Goal: Task Accomplishment & Management: Complete application form

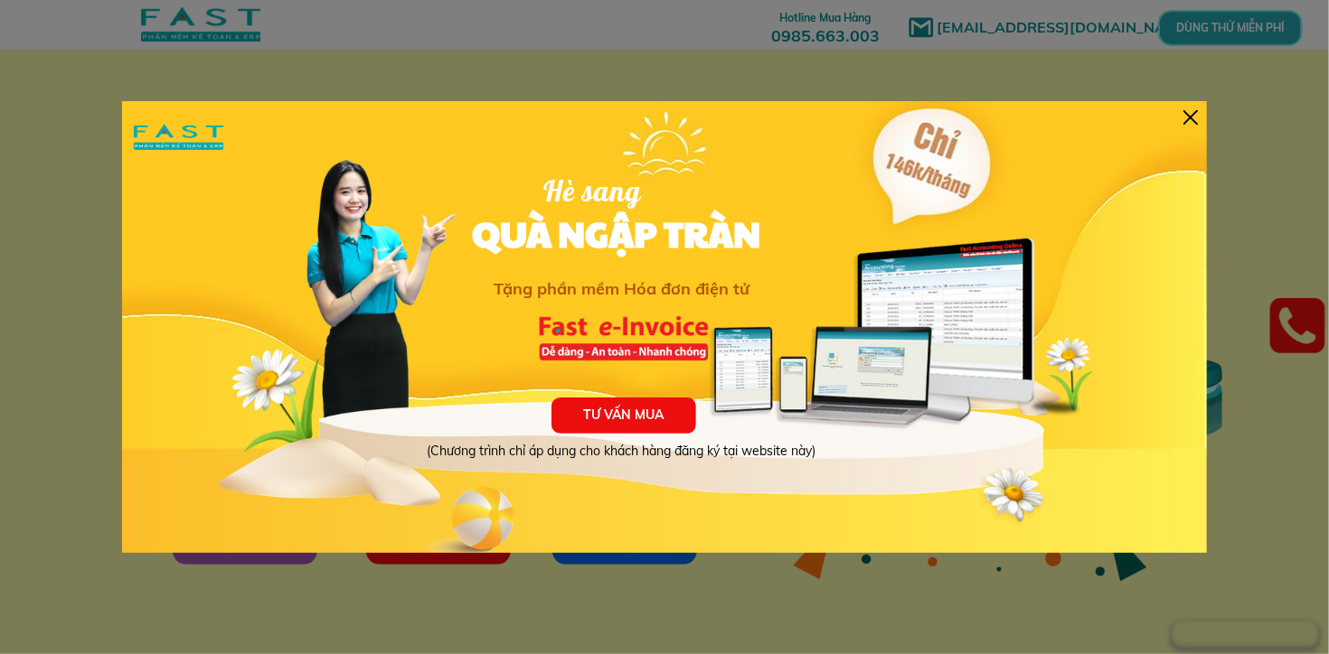
click at [1188, 118] on div at bounding box center [1190, 117] width 14 height 14
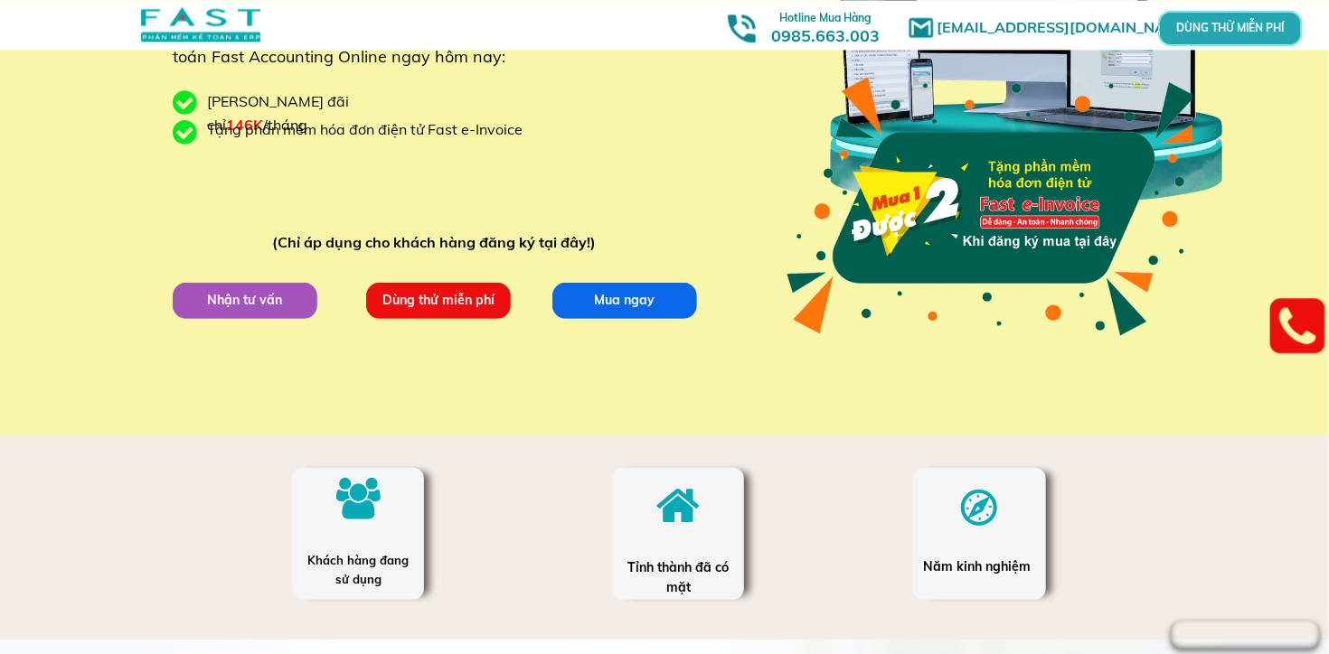
scroll to position [286, 0]
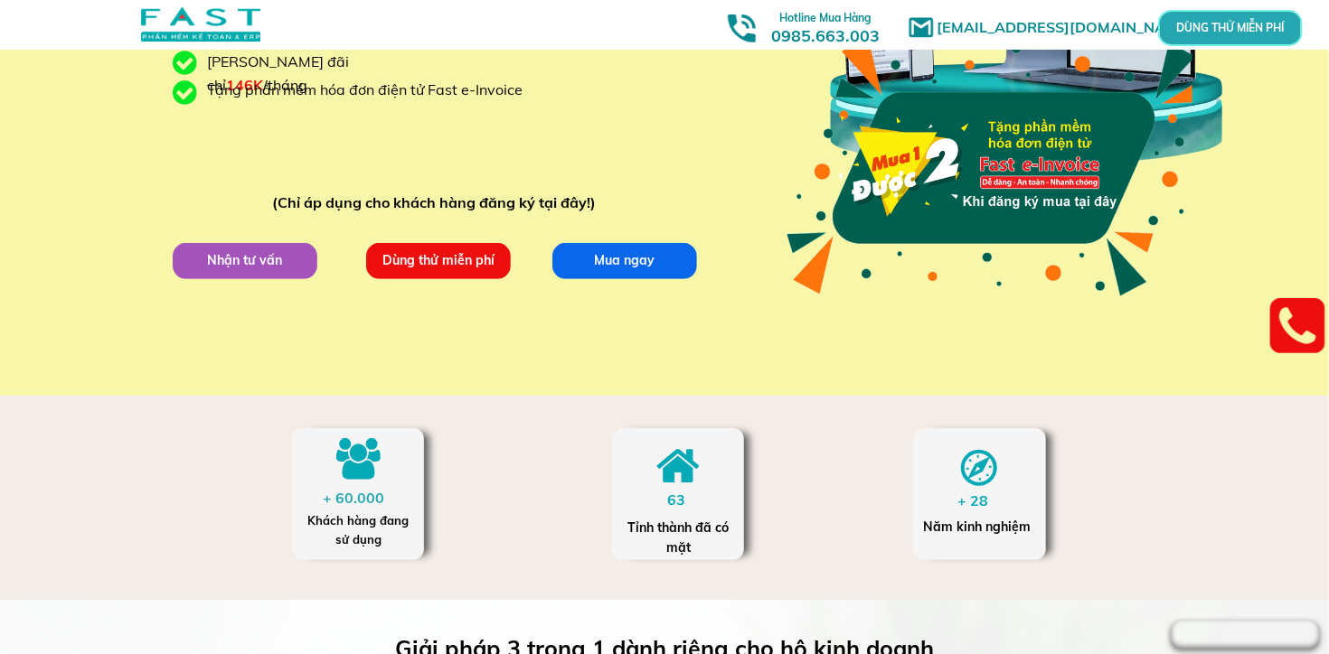
click at [462, 267] on p "Dùng thử miễn phí" at bounding box center [438, 260] width 145 height 36
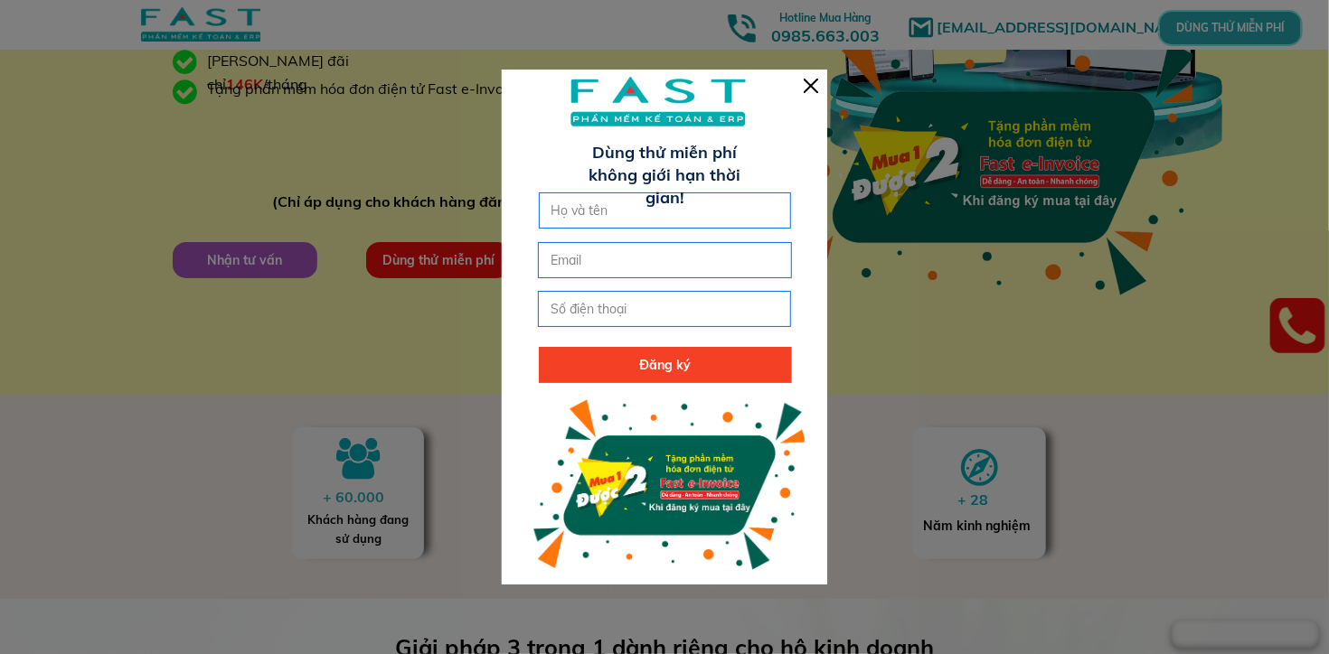
click at [633, 209] on input "text" at bounding box center [665, 210] width 237 height 34
type input "[PERSON_NAME]"
click at [587, 262] on input "email" at bounding box center [664, 260] width 237 height 34
click at [597, 306] on input "tel" at bounding box center [664, 309] width 237 height 34
click at [669, 265] on input "Canthinga1989@" at bounding box center [664, 260] width 237 height 34
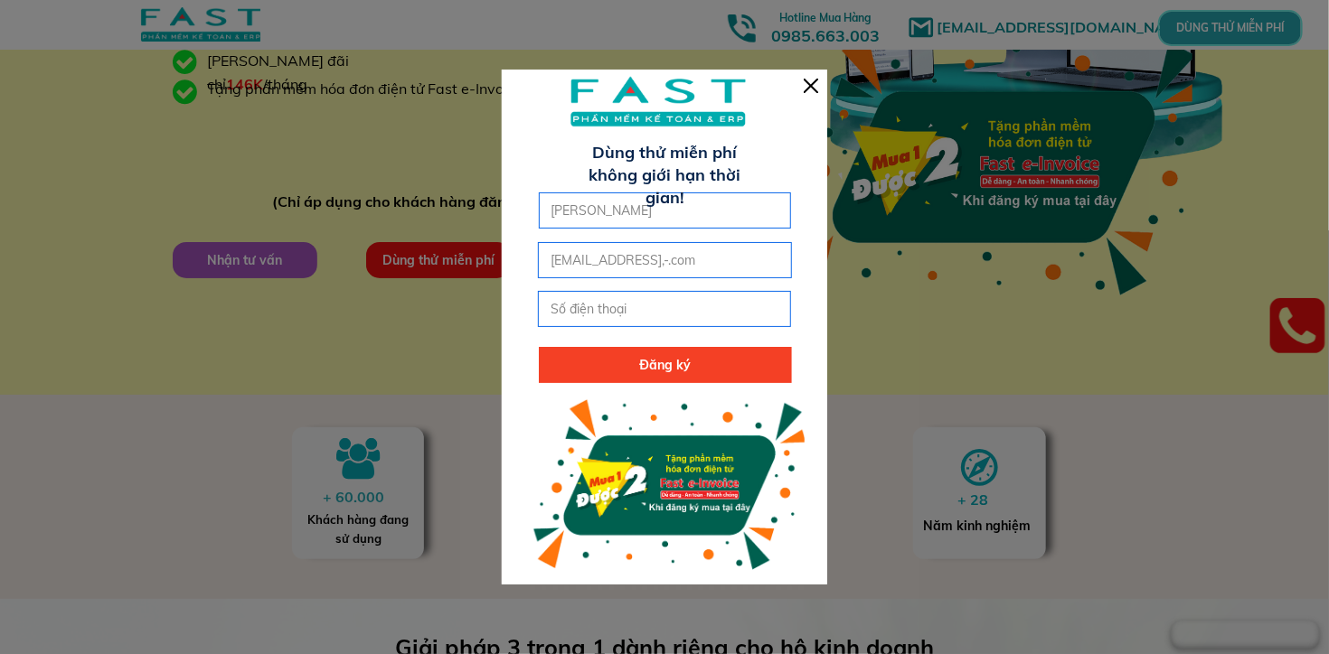
click at [695, 261] on input "Canthinga1989@gmail,-.com" at bounding box center [664, 260] width 237 height 34
drag, startPoint x: 695, startPoint y: 261, endPoint x: 701, endPoint y: 251, distance: 11.8
click at [701, 251] on input "Canthinga1989@gmail,-.com" at bounding box center [664, 260] width 237 height 34
click at [691, 261] on input "Canthinga1989@gmail,-.com" at bounding box center [664, 260] width 237 height 34
type input "[EMAIL_ADDRESS][DOMAIN_NAME]"
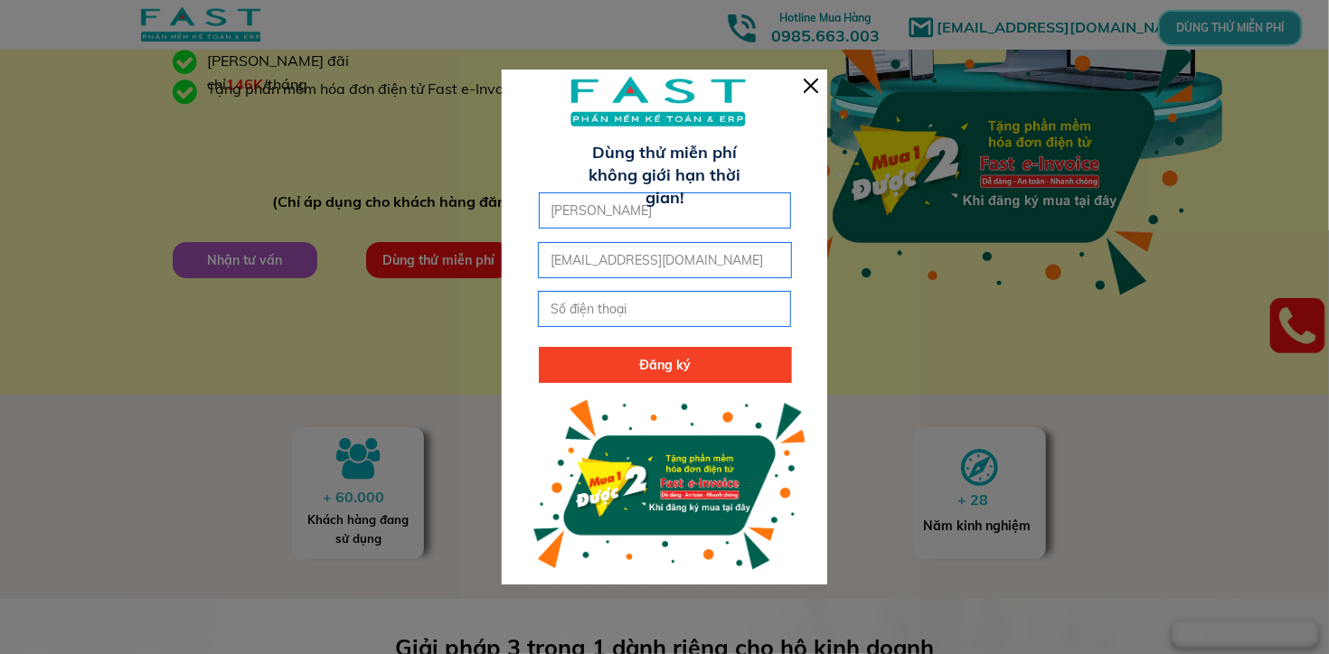
click at [600, 301] on input "tel" at bounding box center [664, 309] width 237 height 34
type input "2"
type input "0979247493"
drag, startPoint x: 626, startPoint y: 371, endPoint x: 772, endPoint y: 374, distance: 145.6
click at [770, 353] on p "Đăng ký" at bounding box center [665, 365] width 253 height 36
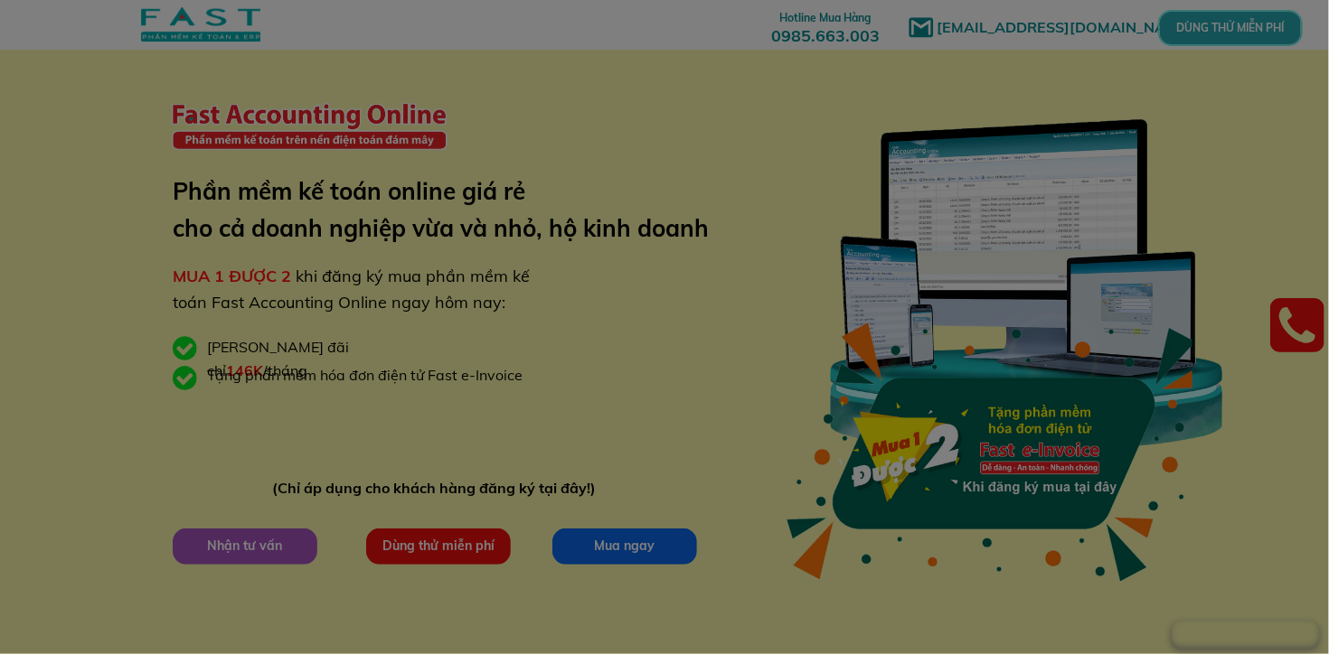
click at [1199, 21] on div at bounding box center [664, 327] width 1329 height 654
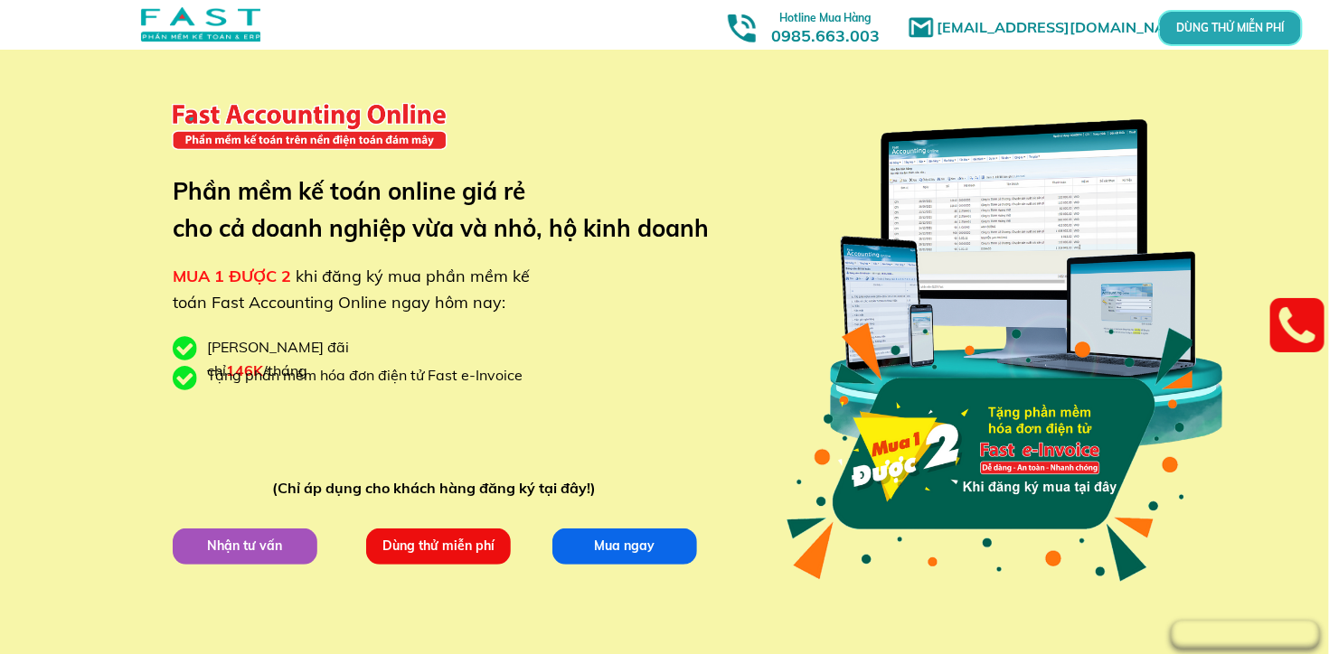
click at [1232, 33] on p "DÙNG THỬ MIỄN PHÍ" at bounding box center [1230, 28] width 49 height 11
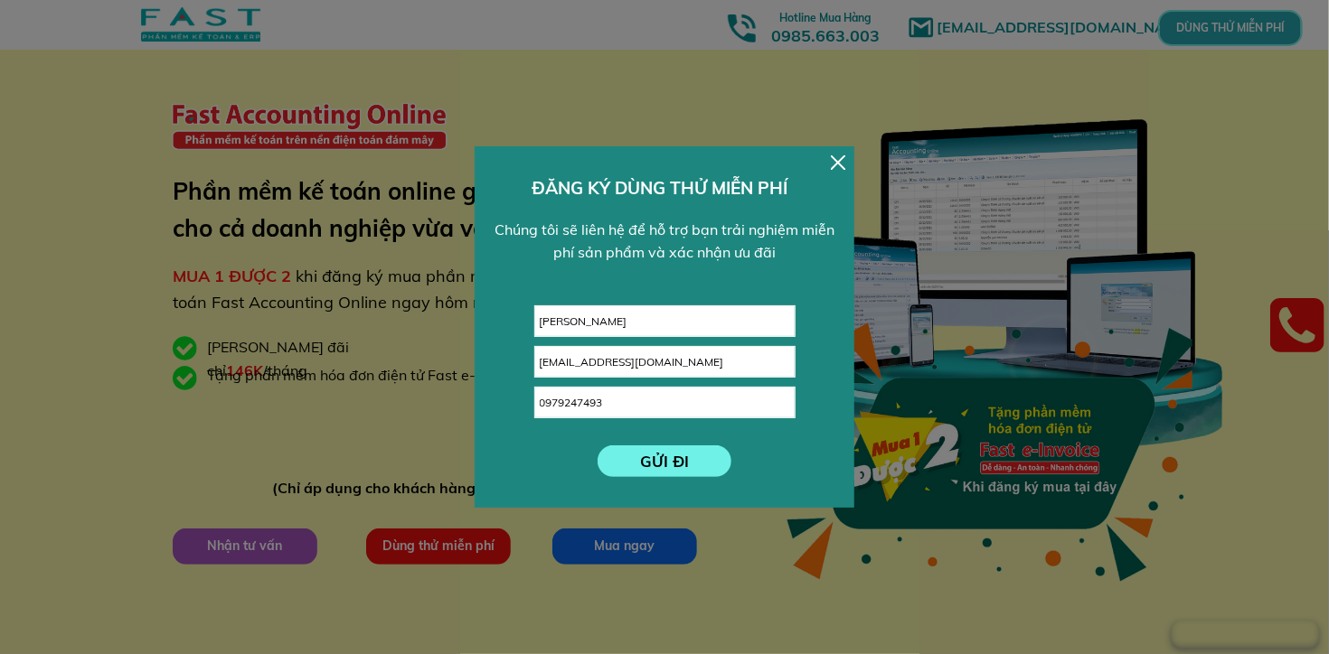
click at [643, 461] on p "GỬI ĐI" at bounding box center [664, 462] width 135 height 32
